Goal: Transaction & Acquisition: Purchase product/service

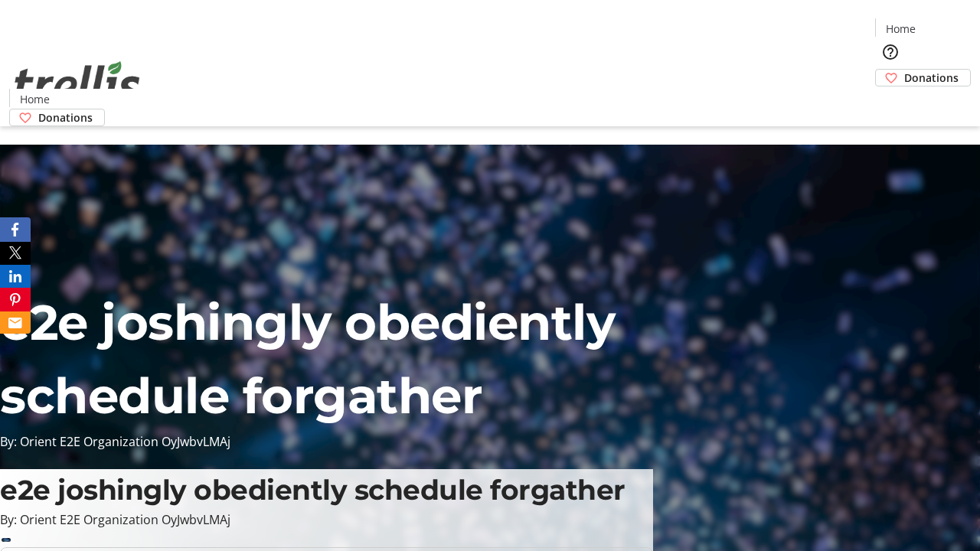
click at [904, 70] on span "Donations" at bounding box center [931, 78] width 54 height 16
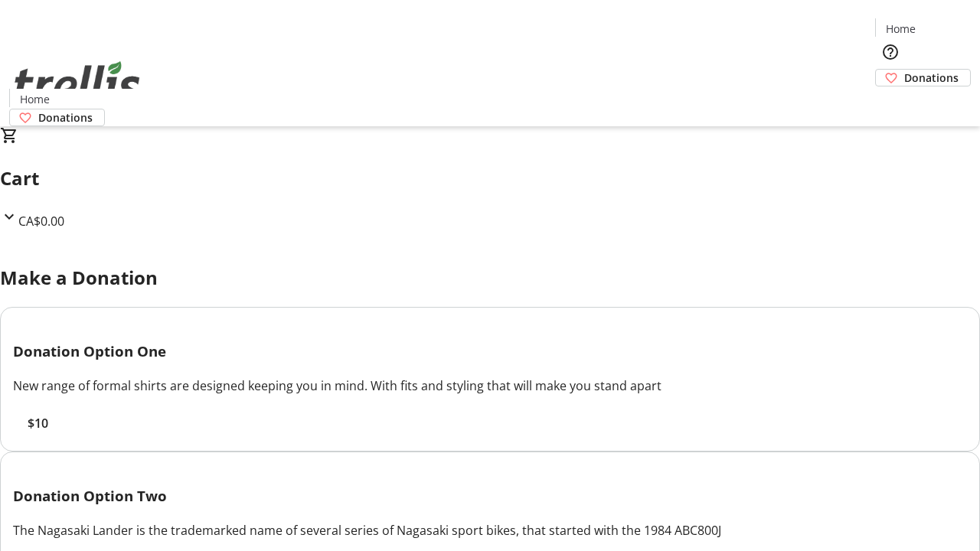
click at [48, 432] on span "$10" at bounding box center [38, 423] width 21 height 18
select select "CA"
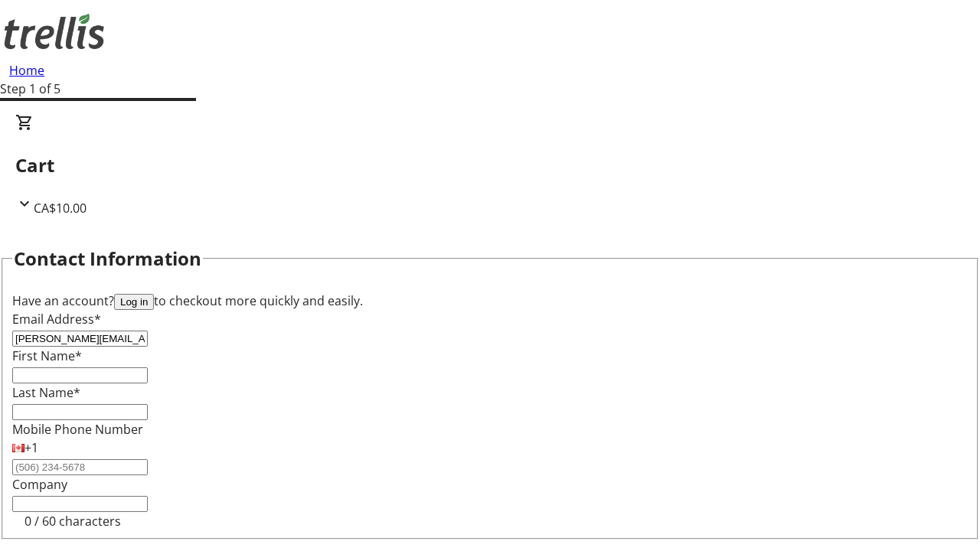
type input "[PERSON_NAME][EMAIL_ADDRESS][DOMAIN_NAME]"
type input "[PERSON_NAME]"
type input "[STREET_ADDRESS][PERSON_NAME]"
type input "Kelowna"
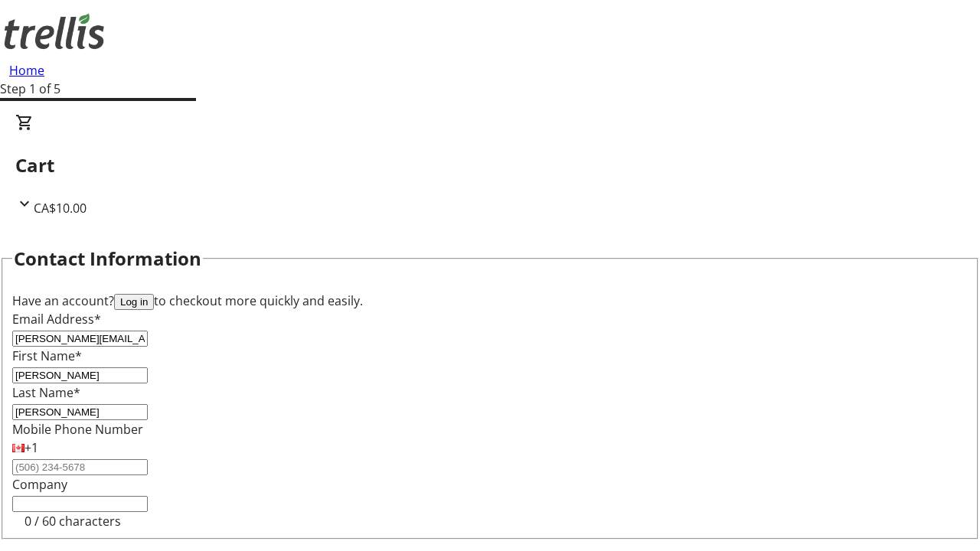
scroll to position [205, 0]
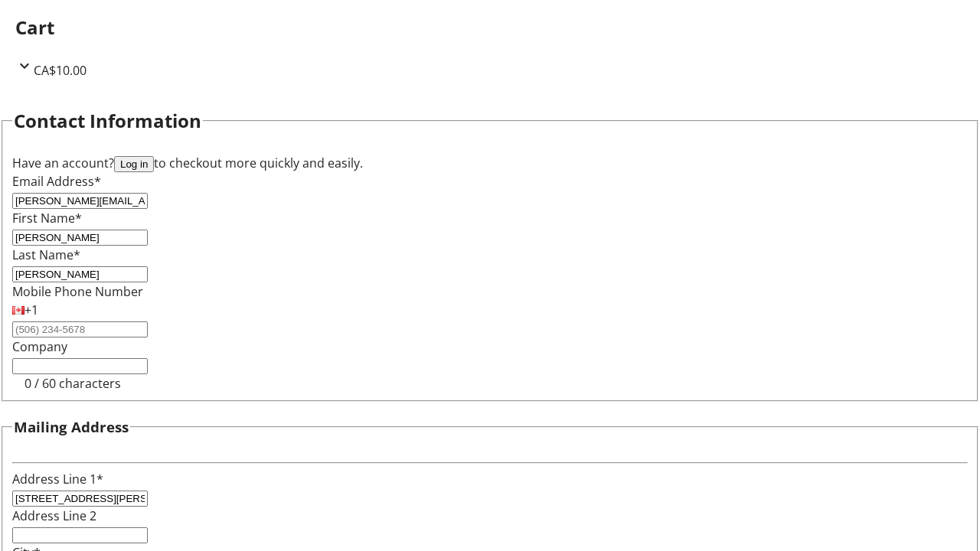
select select "BC"
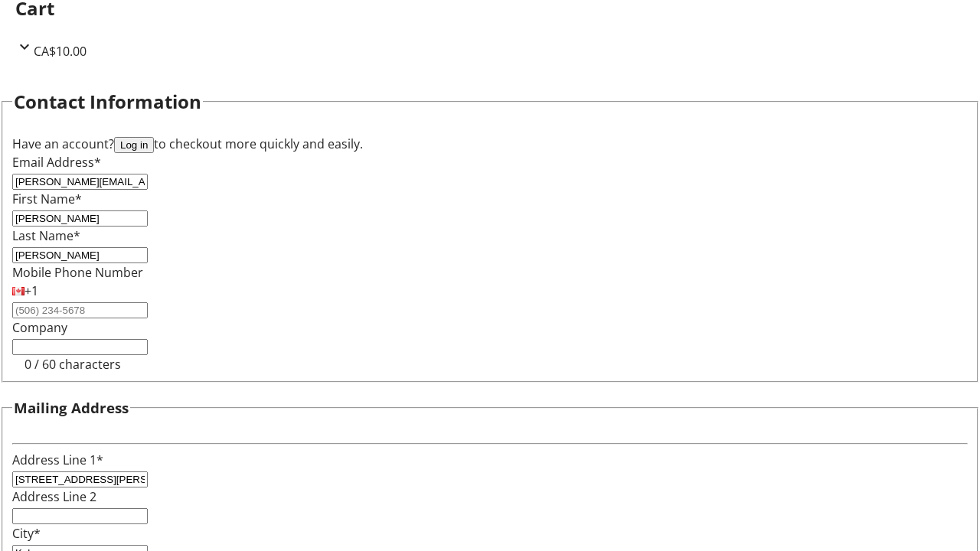
type input "Kelowna"
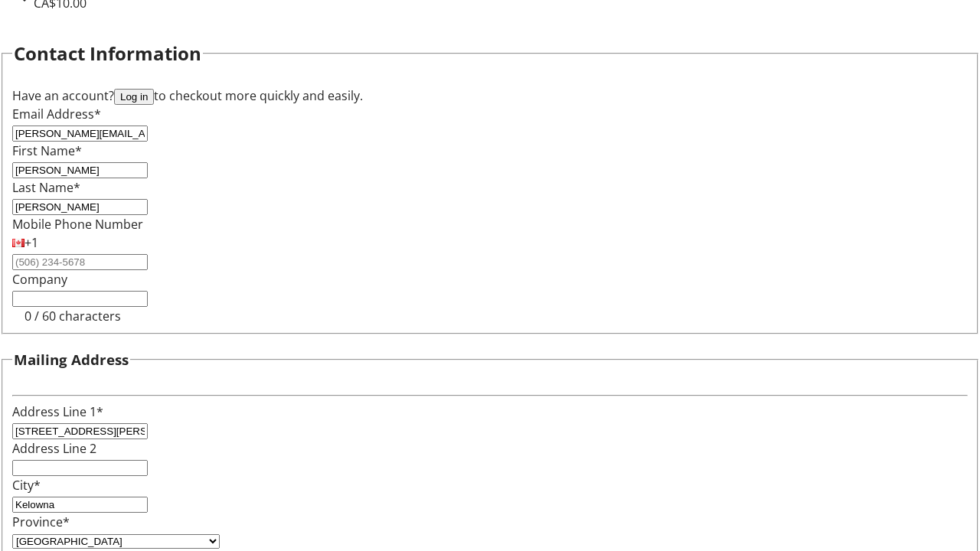
type input "V1Y 0C2"
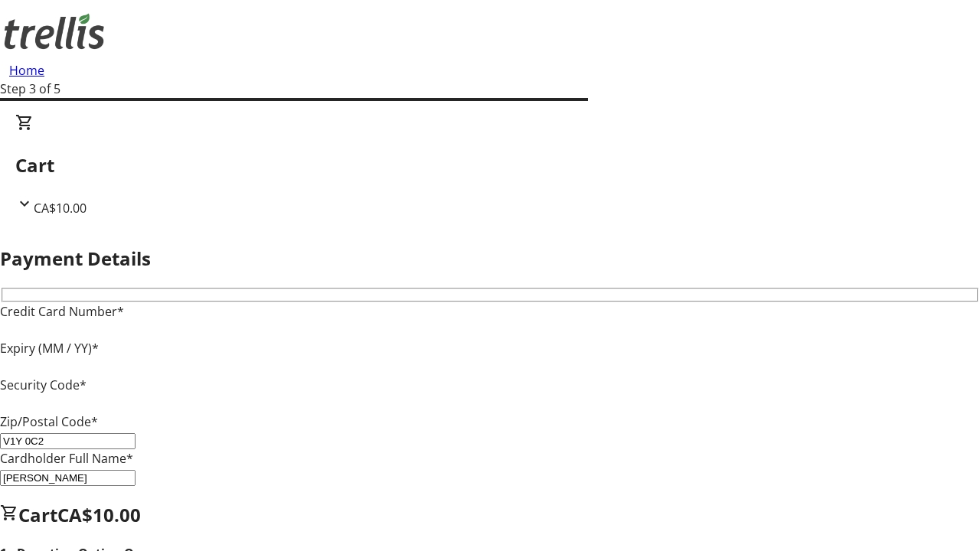
type input "V1Y 0C2"
